Goal: Find specific page/section: Find specific page/section

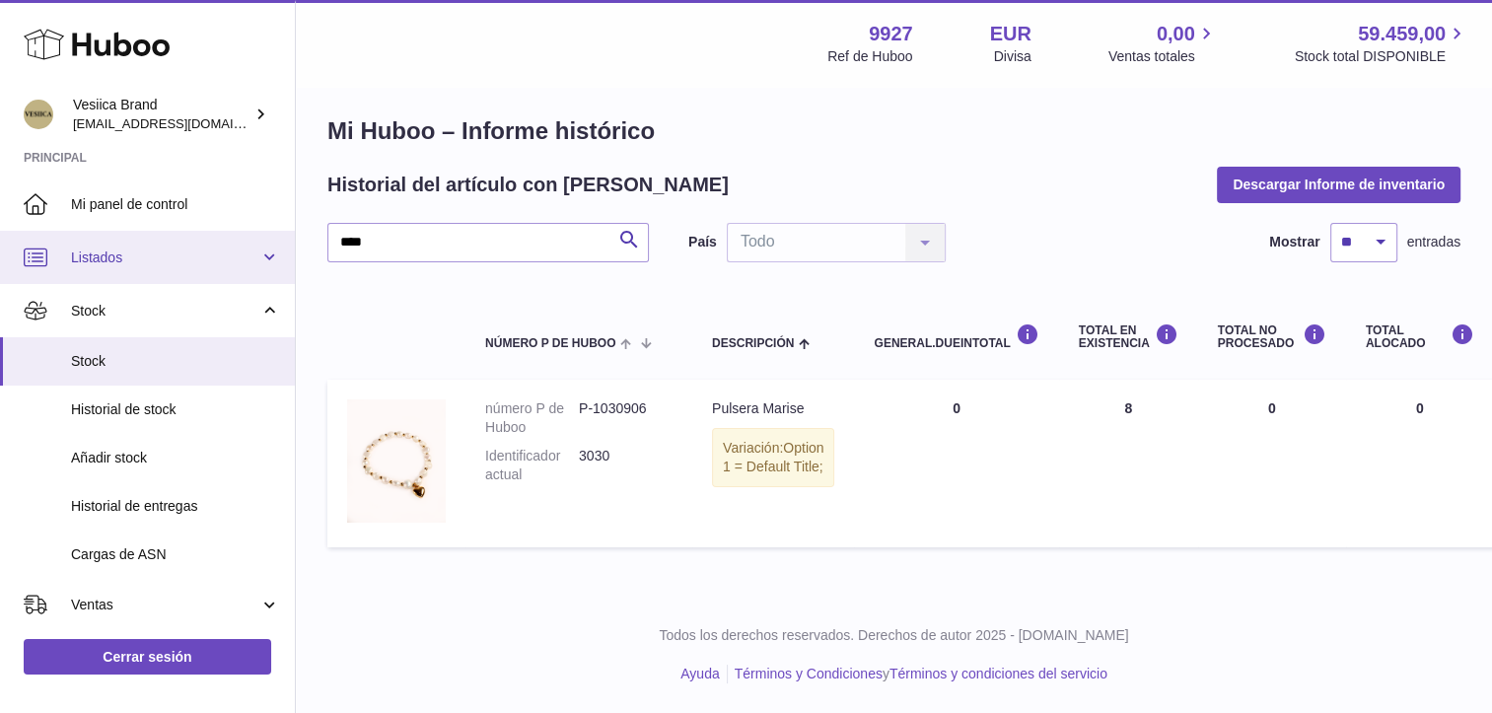
drag, startPoint x: 467, startPoint y: 247, endPoint x: 101, endPoint y: 254, distance: 367.0
click at [103, 254] on div "Huboo Vesiica Brand logistic@vesiica.com Principal Mi panel de control Listados…" at bounding box center [746, 350] width 1492 height 726
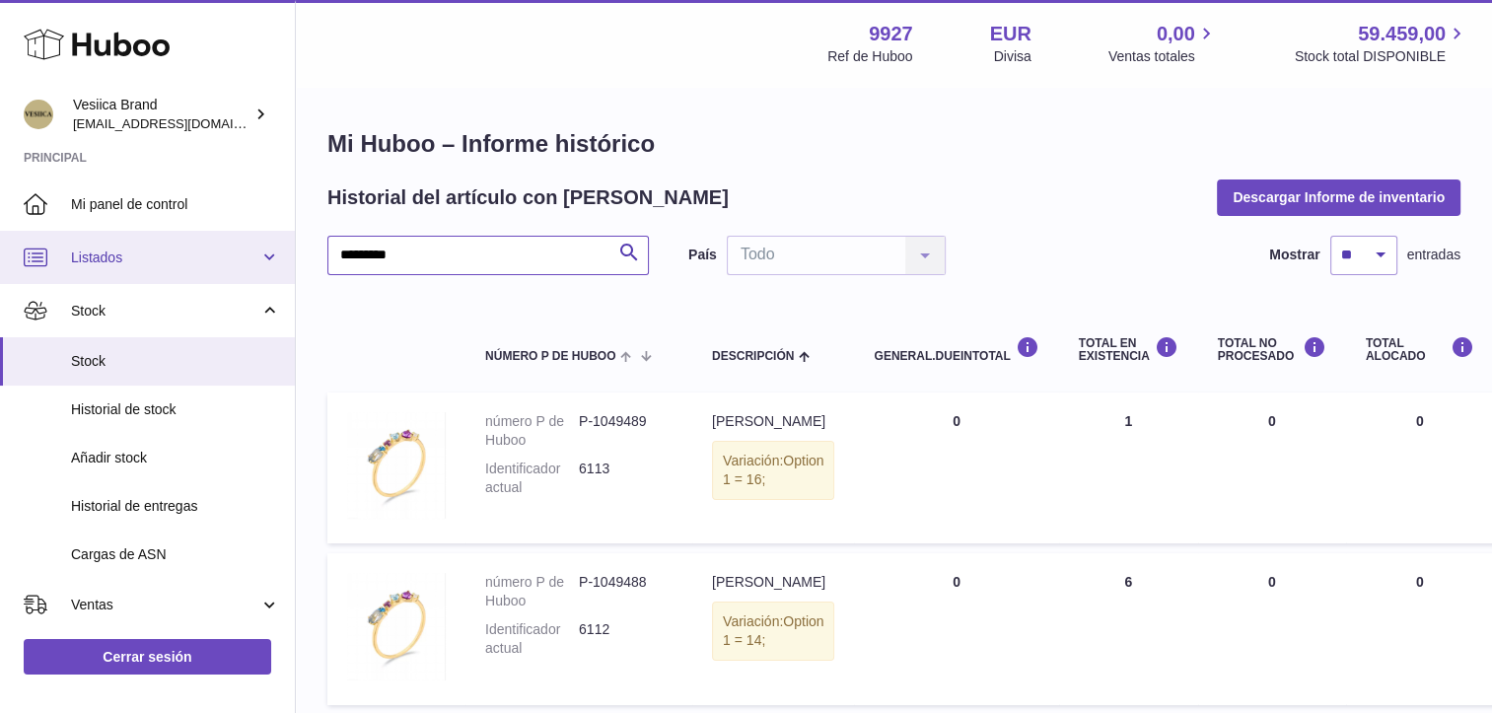
drag, startPoint x: 438, startPoint y: 251, endPoint x: 0, endPoint y: 251, distance: 437.9
click at [0, 253] on html ".st0{fill:#141414;}" at bounding box center [746, 356] width 1492 height 713
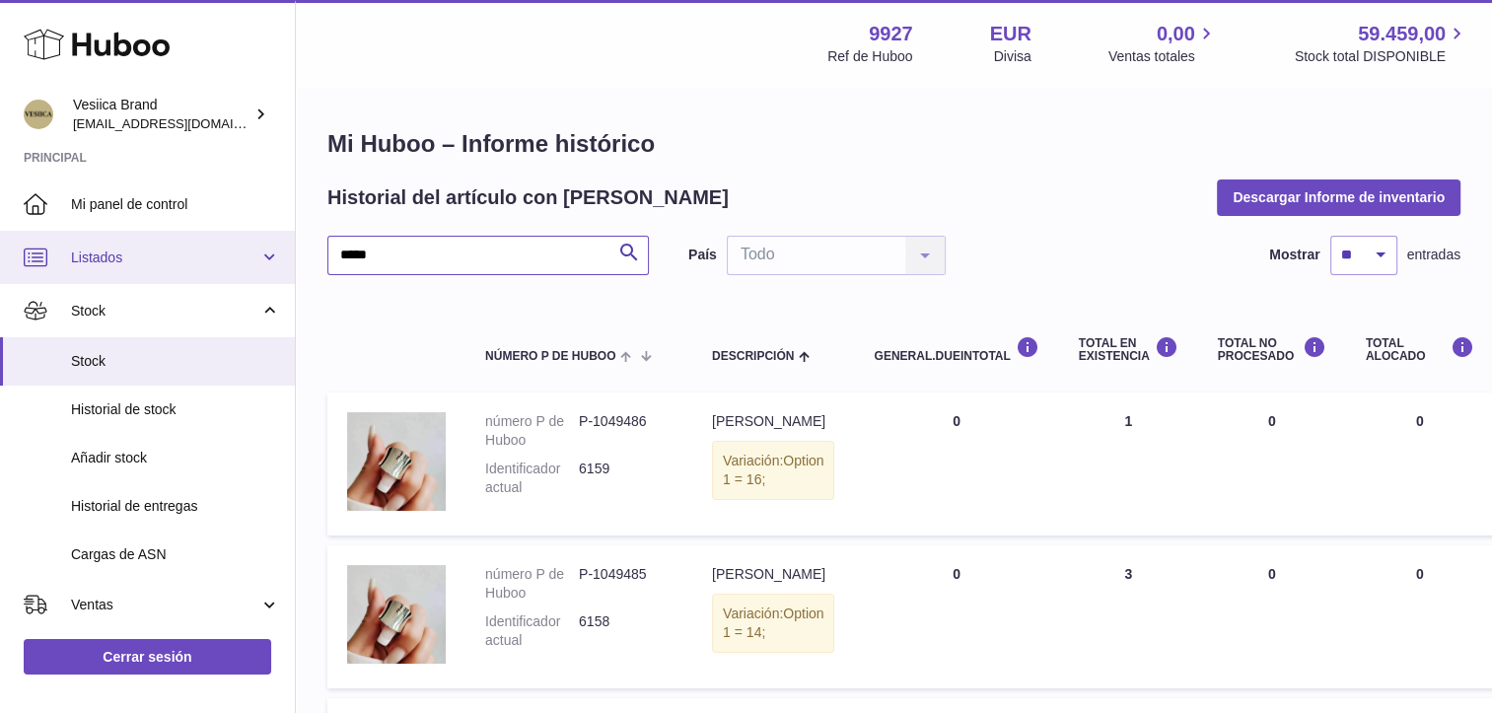
drag, startPoint x: 414, startPoint y: 253, endPoint x: 162, endPoint y: 247, distance: 252.6
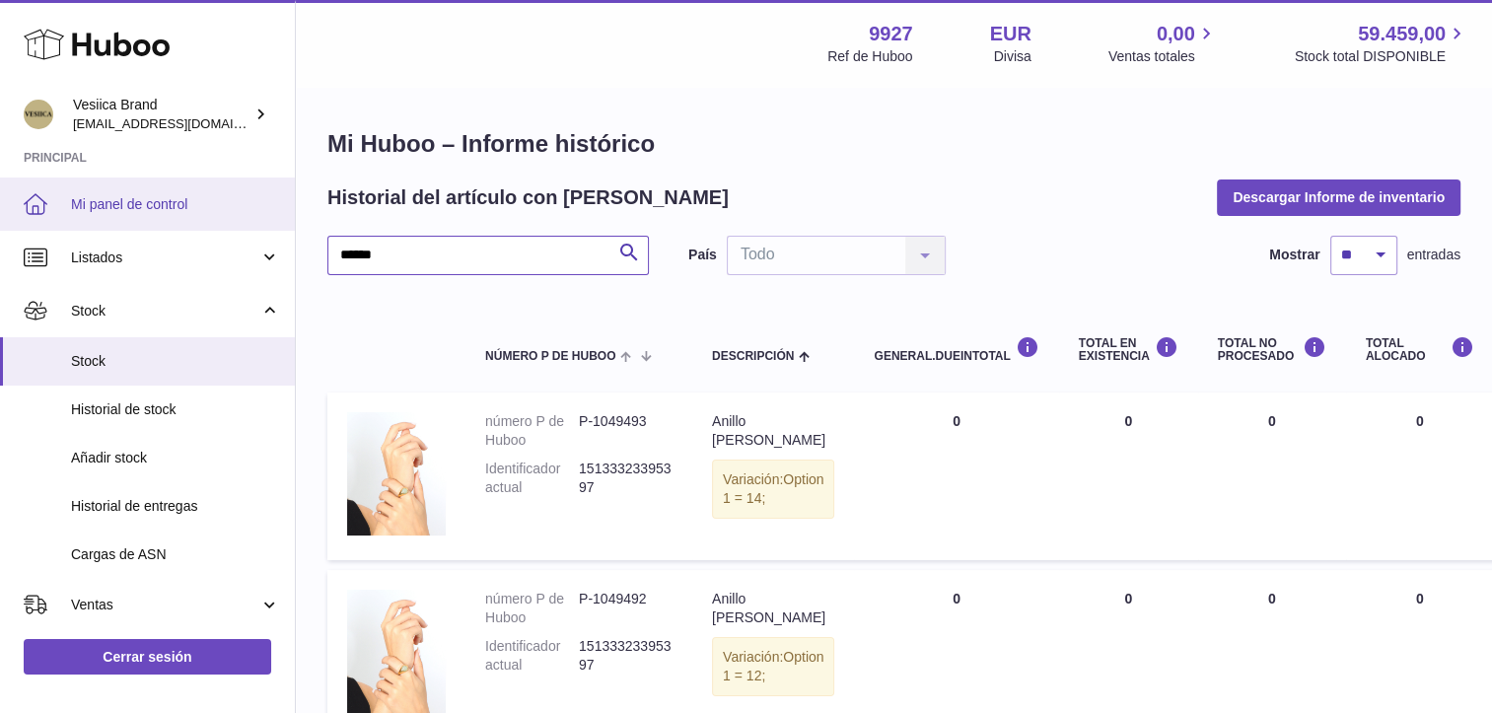
drag, startPoint x: 386, startPoint y: 233, endPoint x: 0, endPoint y: 210, distance: 386.3
click at [0, 221] on html ".st0{fill:#141414;}" at bounding box center [746, 356] width 1492 height 713
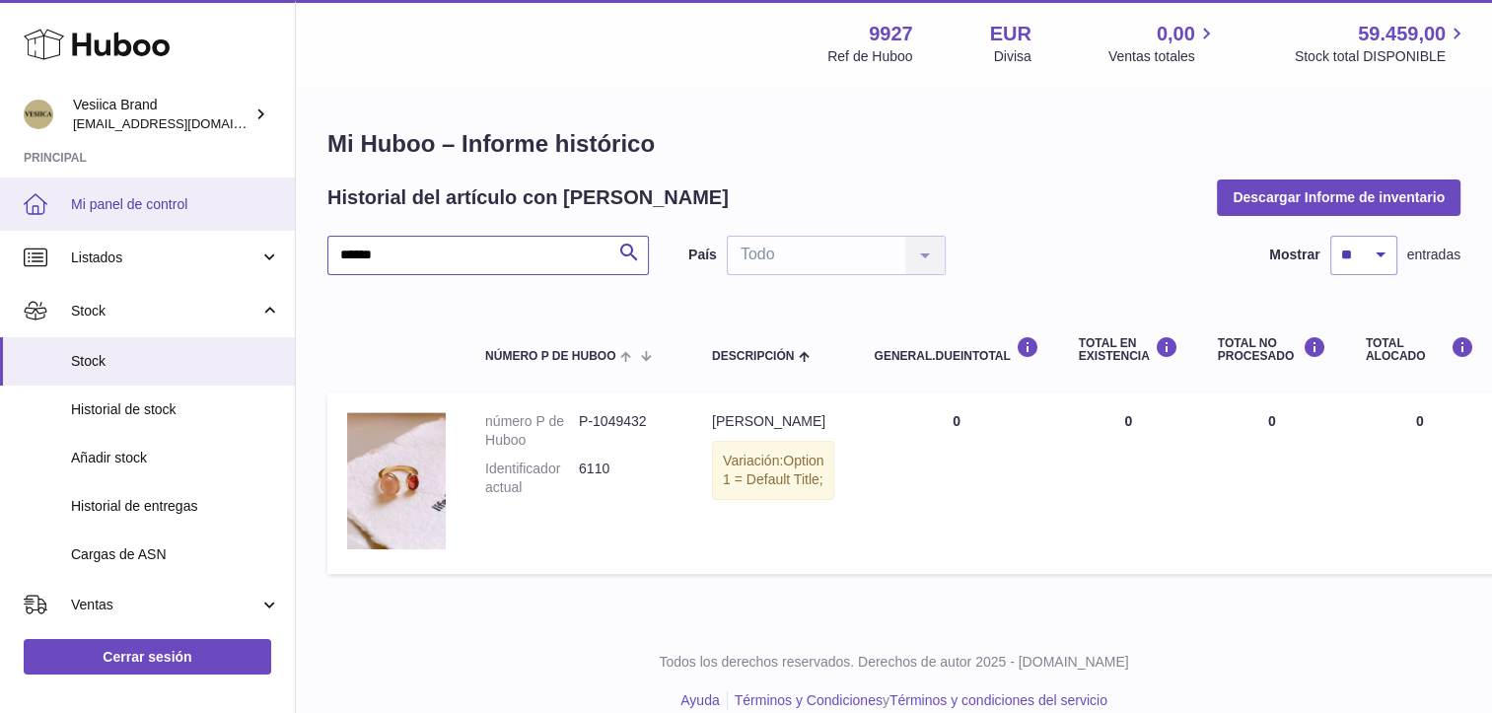
drag, startPoint x: 208, startPoint y: 225, endPoint x: 185, endPoint y: 218, distance: 23.7
click at [183, 225] on div "Huboo Vesiica Brand logistic@vesiica.com Principal Mi panel de control Listados…" at bounding box center [746, 370] width 1492 height 740
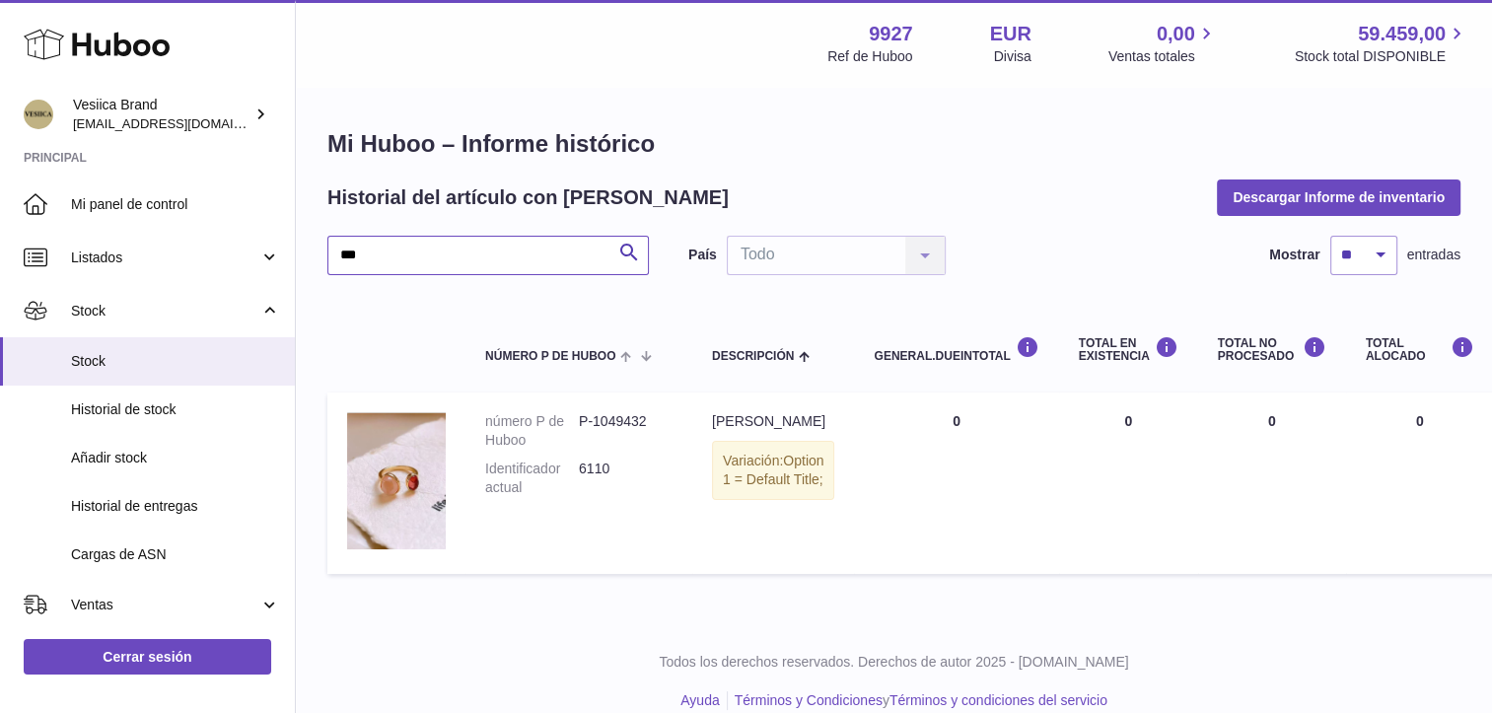
click at [442, 247] on input "***" at bounding box center [488, 255] width 322 height 39
click at [352, 286] on div "*** Buscar País Todo Todo No elements found. Consider changing the search query…" at bounding box center [893, 410] width 1133 height 348
click at [636, 102] on div "Mi Huboo – Informe histórico Historial del artículo con Huboo Descargar Informe…" at bounding box center [894, 356] width 1196 height 535
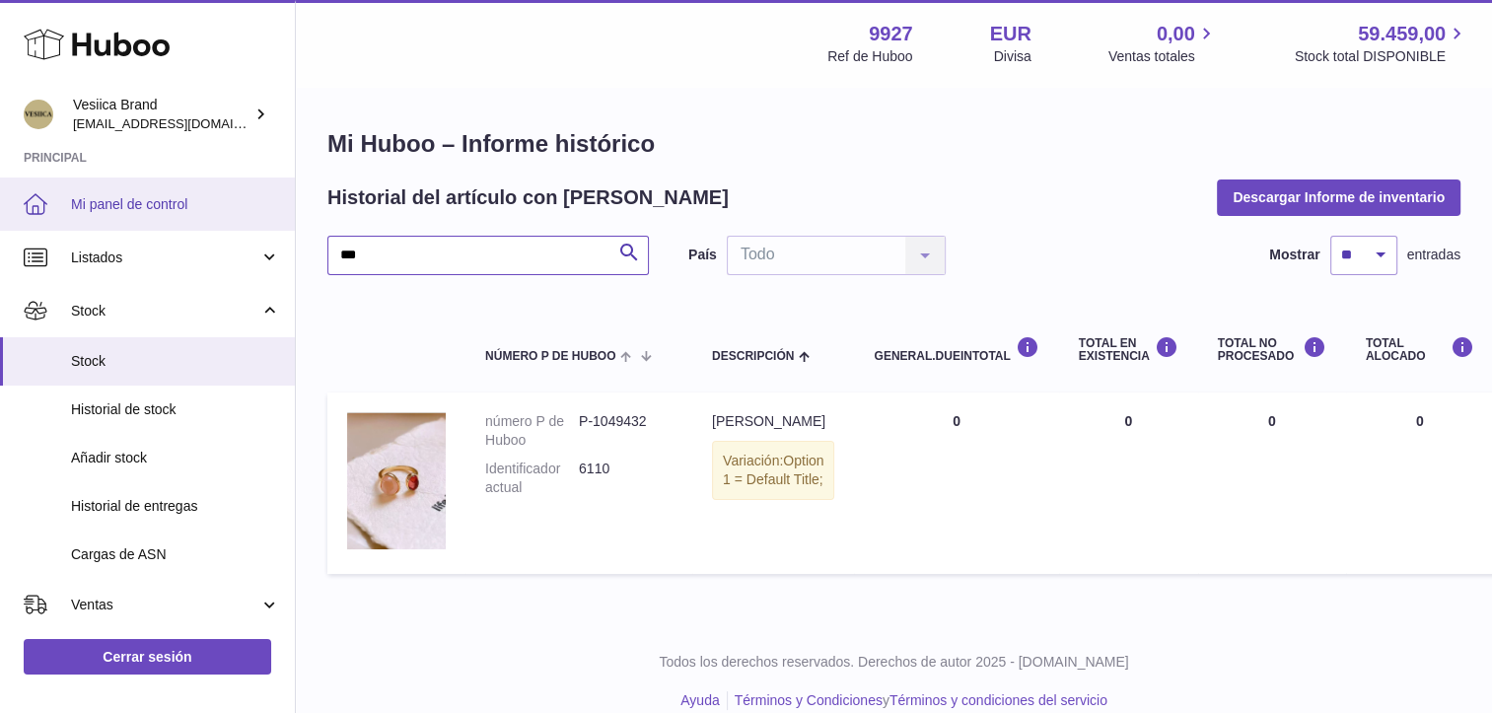
click at [20, 224] on div "Huboo Vesiica Brand logistic@vesiica.com Principal Mi panel de control Listados…" at bounding box center [746, 370] width 1492 height 740
type input "***"
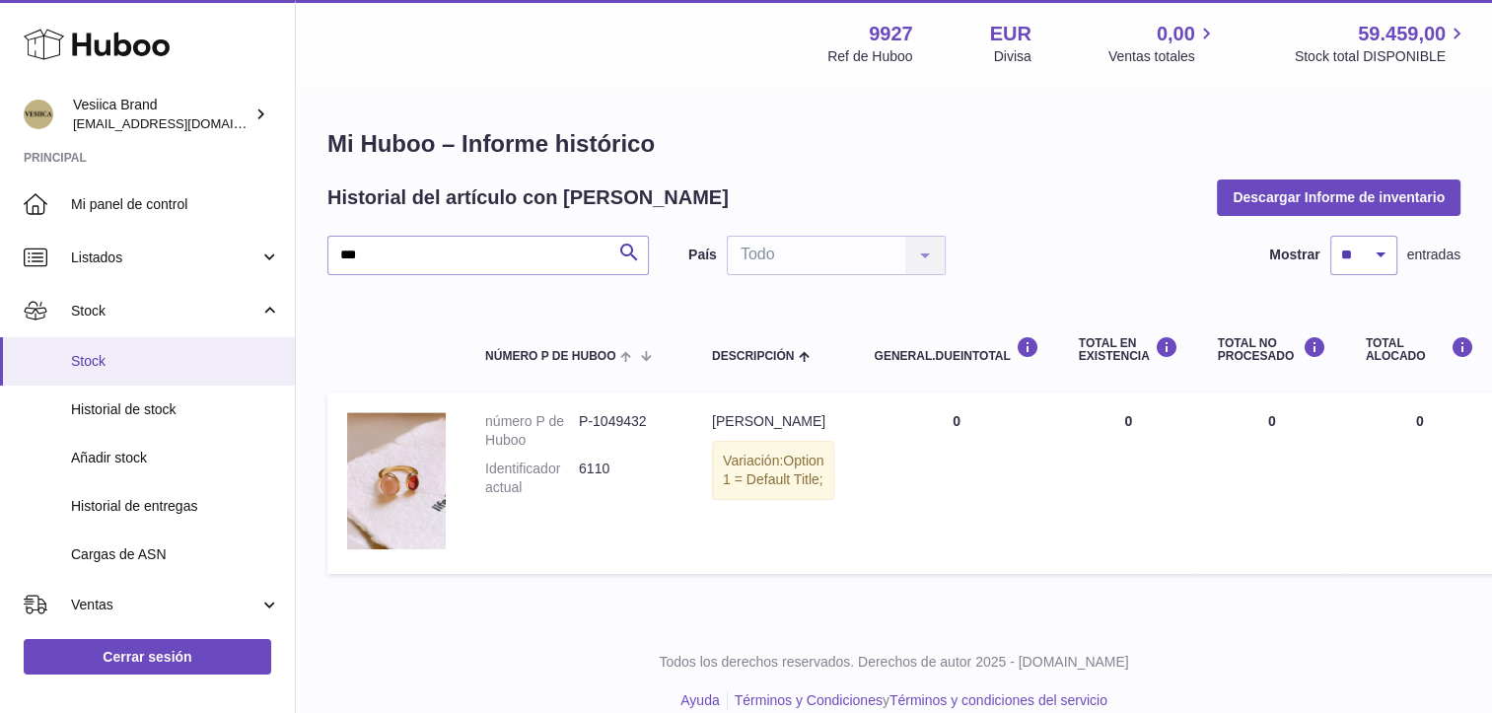
click at [138, 358] on span "Stock" at bounding box center [175, 361] width 209 height 19
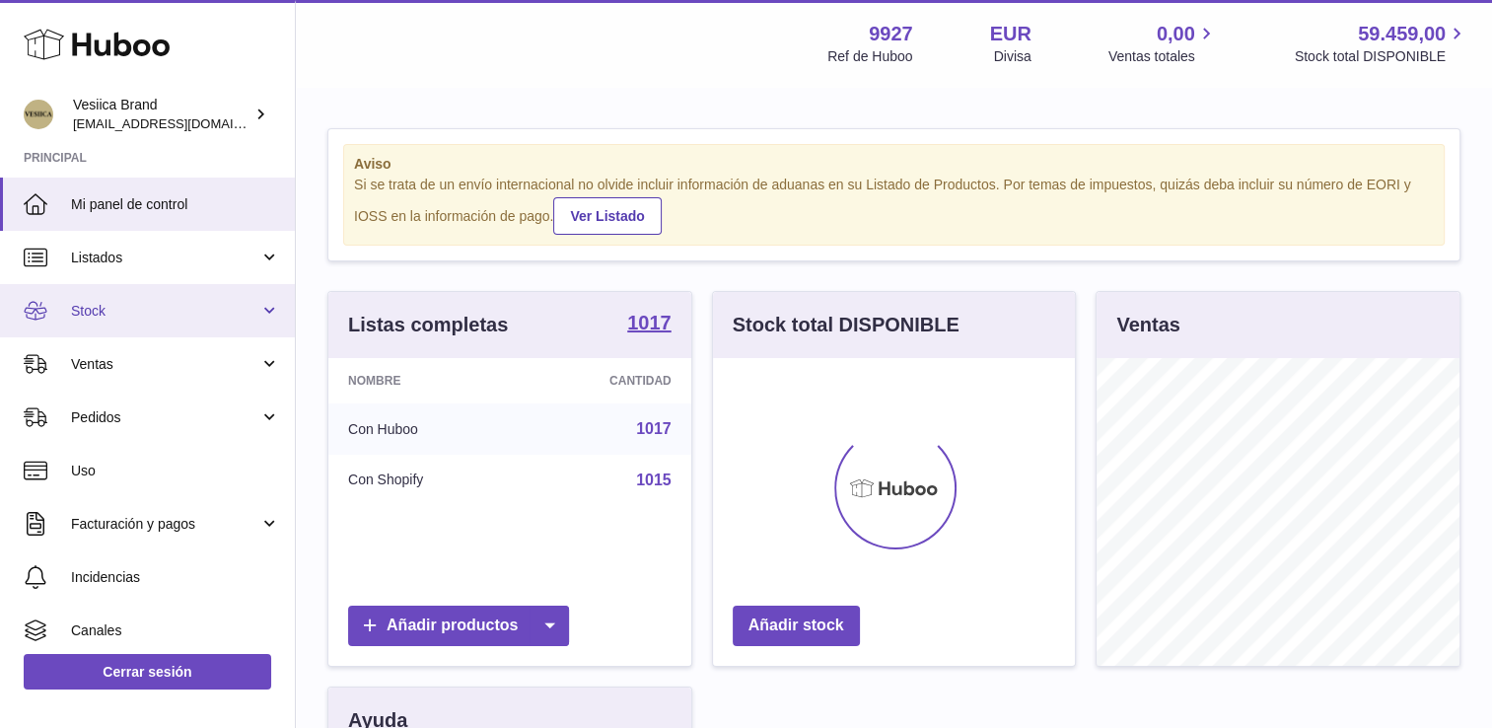
scroll to position [308, 363]
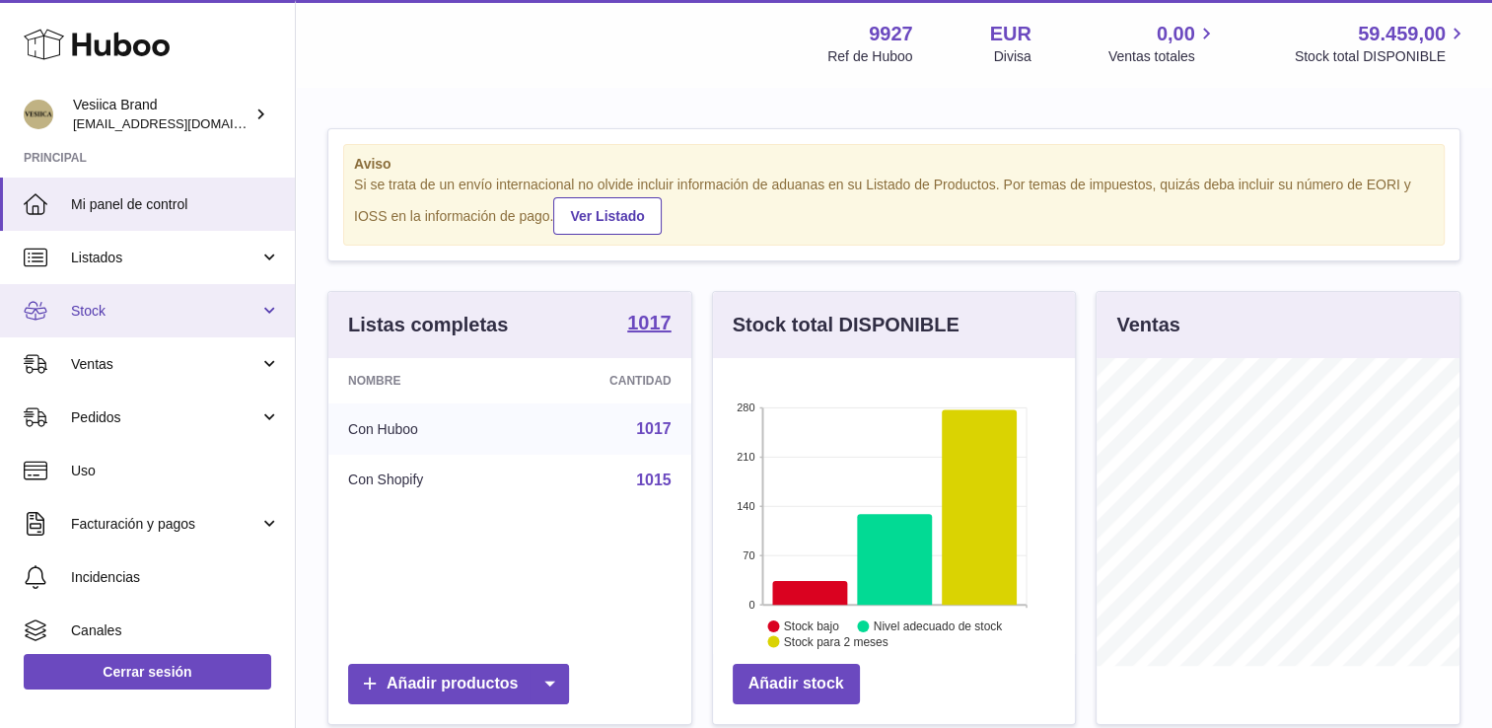
click at [147, 314] on span "Stock" at bounding box center [165, 311] width 188 height 19
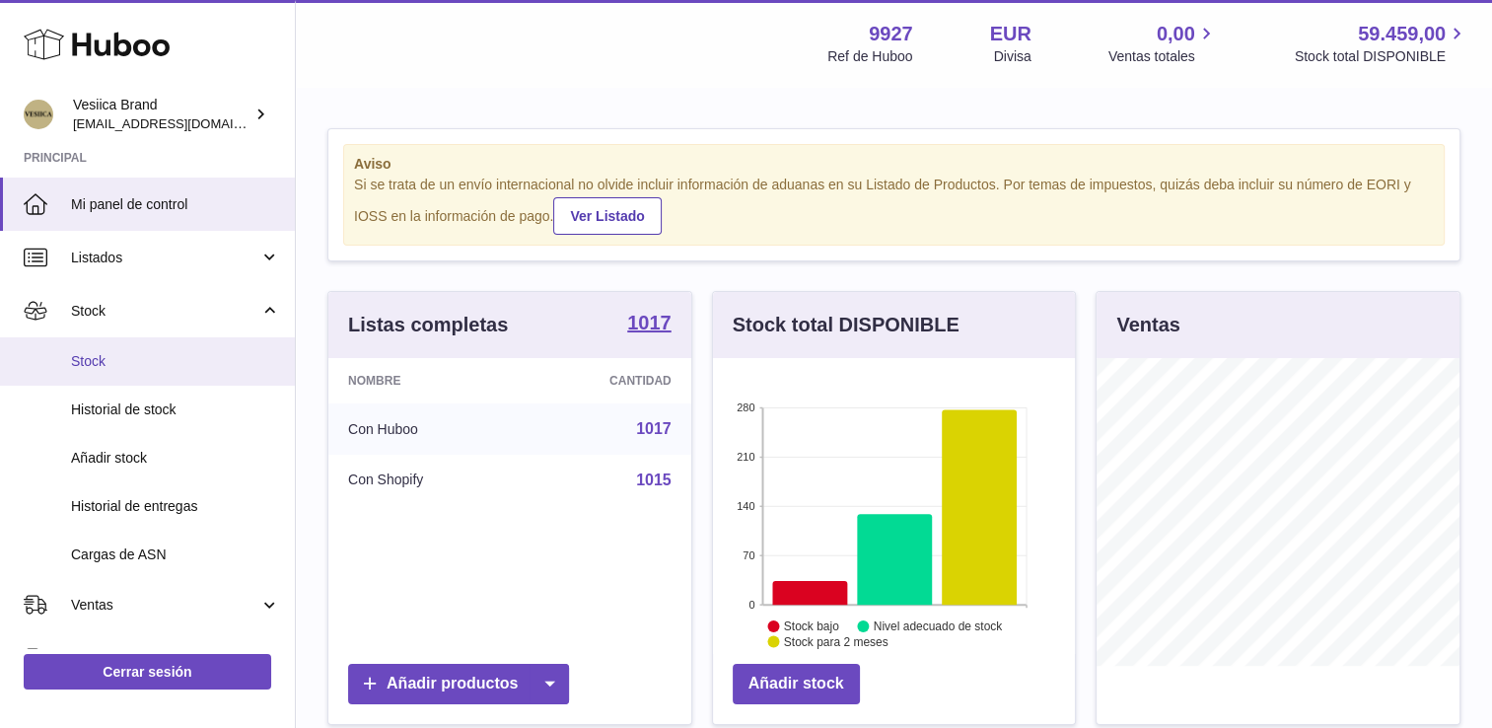
click at [137, 356] on span "Stock" at bounding box center [175, 361] width 209 height 19
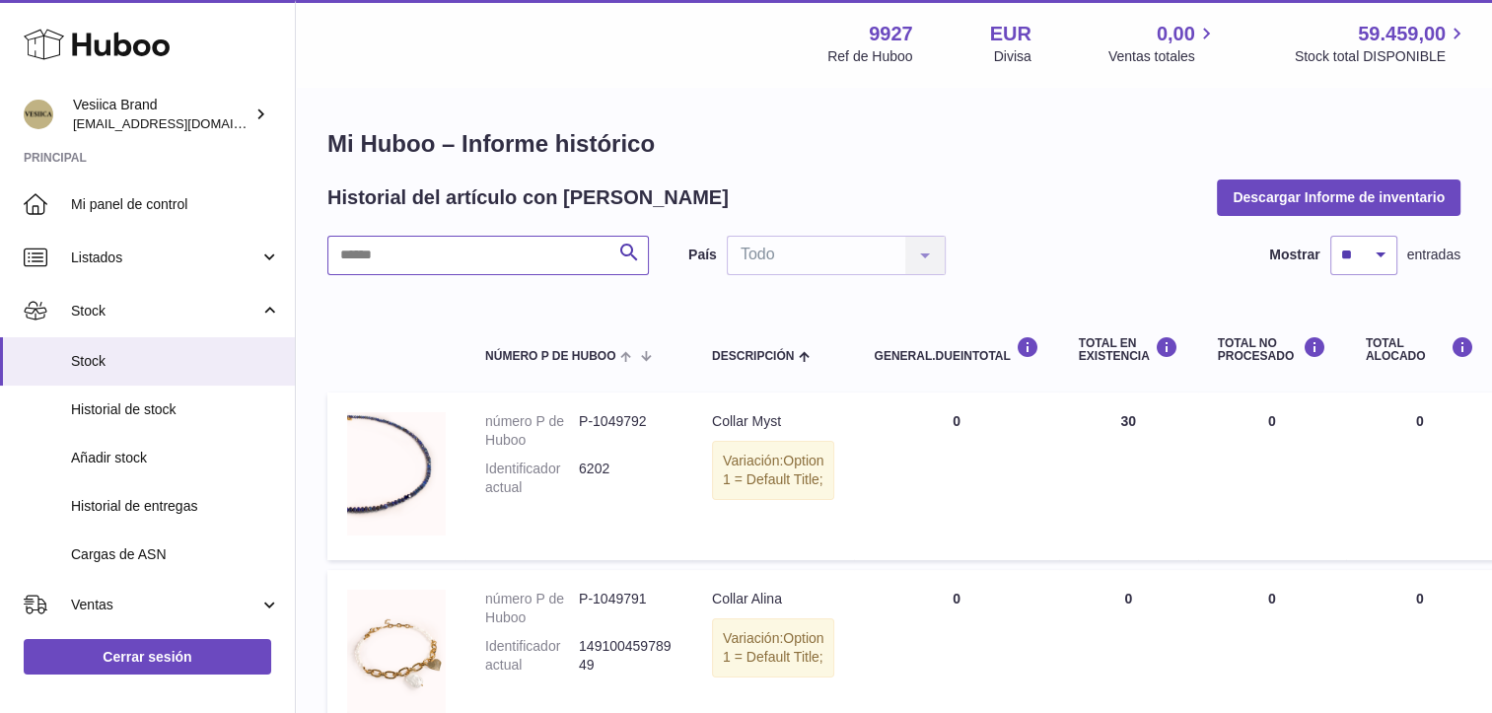
click at [493, 259] on input "text" at bounding box center [488, 255] width 322 height 39
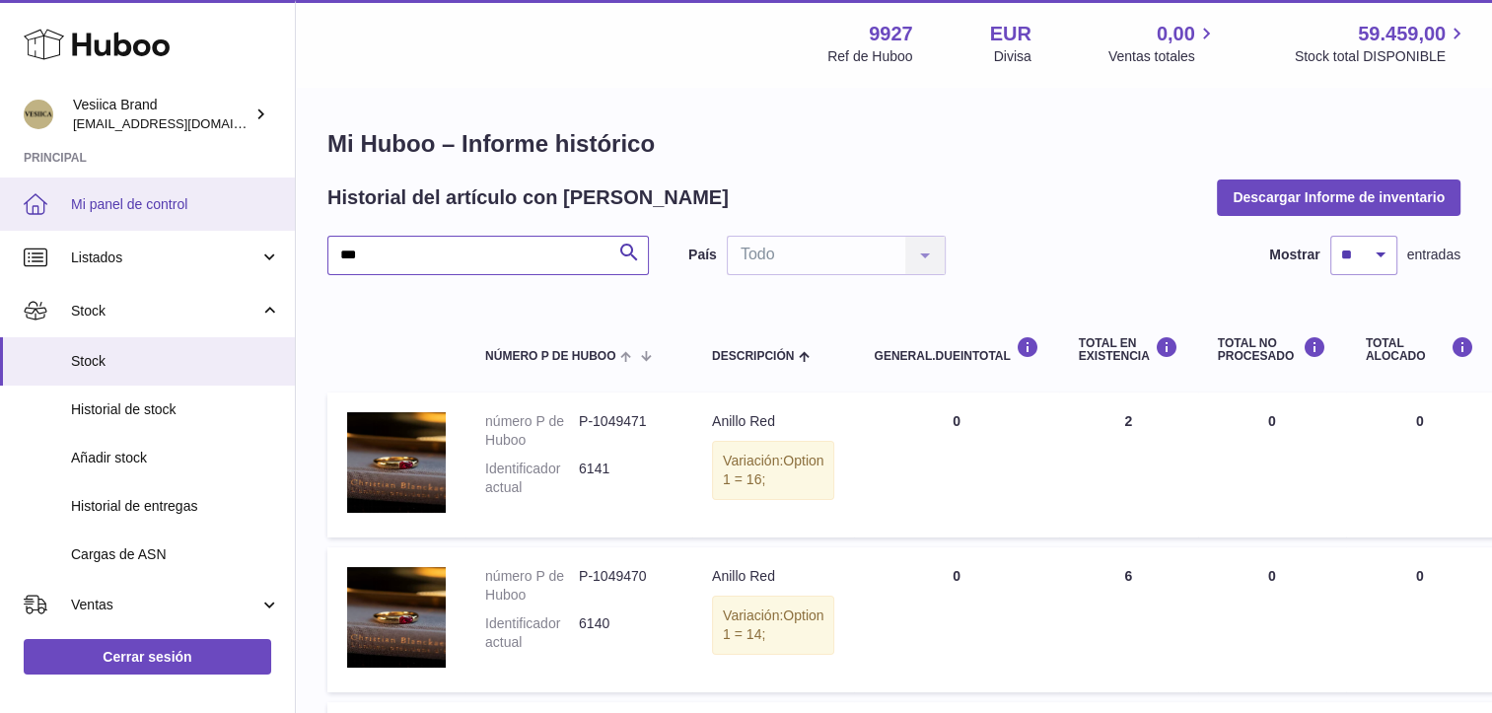
click at [0, 223] on html ".st0{fill:#141414;}" at bounding box center [746, 356] width 1492 height 713
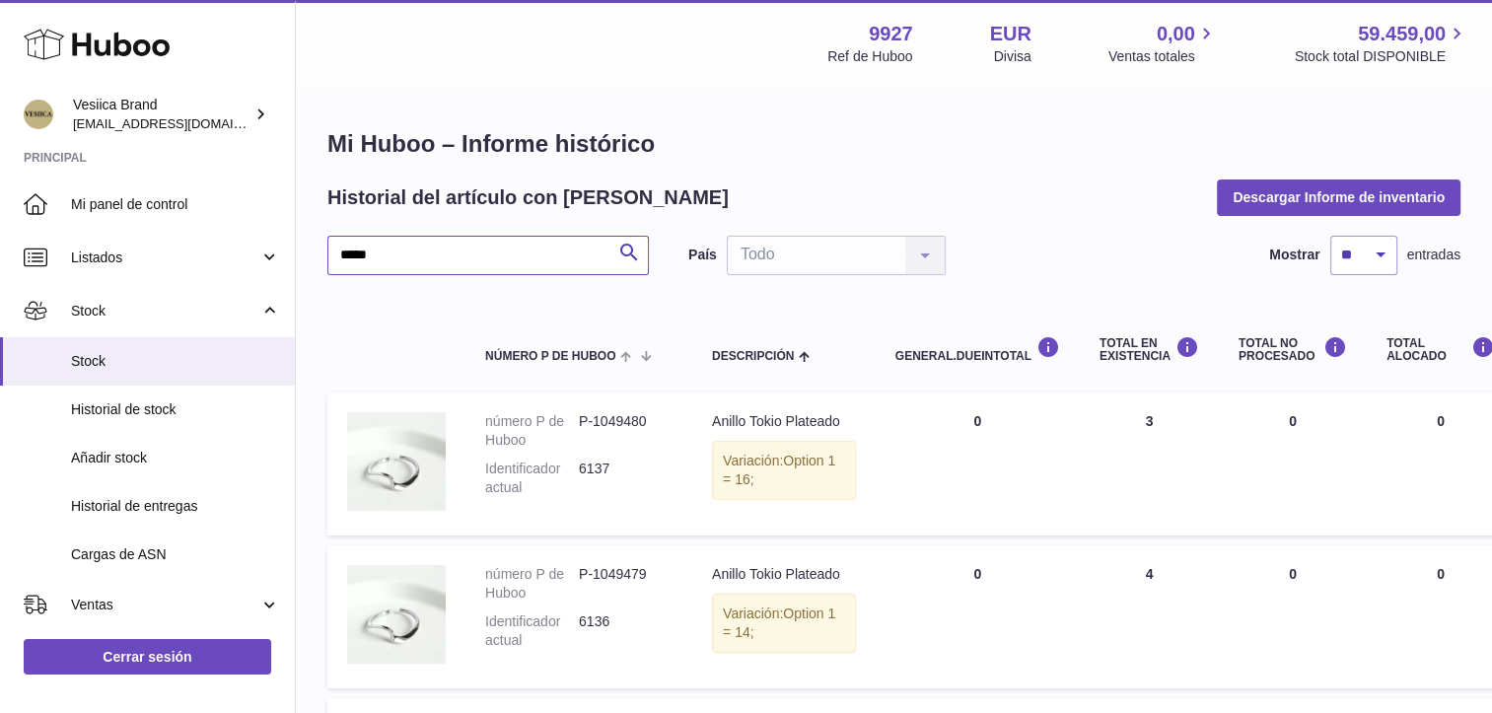
drag, startPoint x: 455, startPoint y: 247, endPoint x: -4, endPoint y: 258, distance: 458.8
click at [0, 258] on html ".st0{fill:#141414;}" at bounding box center [746, 356] width 1492 height 713
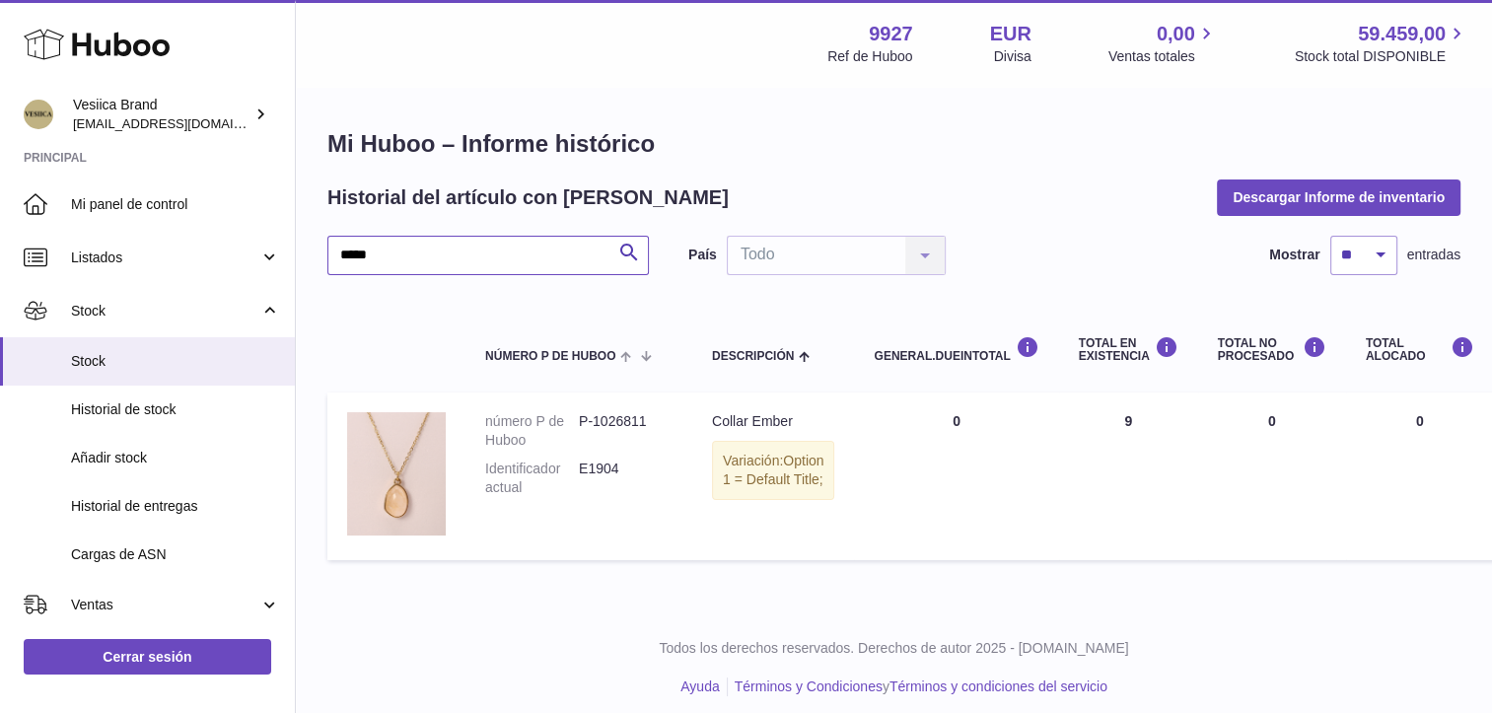
type input "*****"
